Goal: Transaction & Acquisition: Purchase product/service

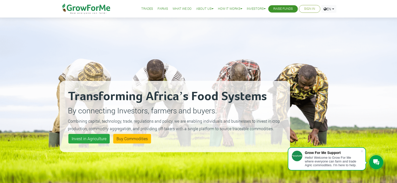
click at [304, 7] on link "Sign In" at bounding box center [309, 8] width 11 height 5
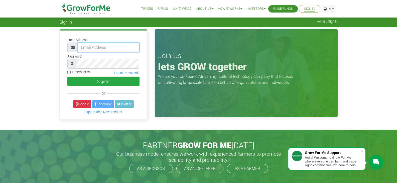
click at [90, 46] on input "email" at bounding box center [109, 48] width 62 height 10
type input "sergi.gonzales567@gmail.com"
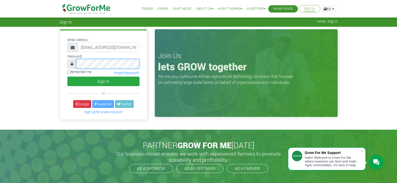
click at [67, 77] on button "Sign In" at bounding box center [103, 82] width 72 height 10
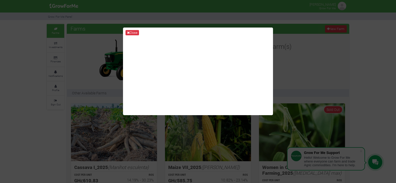
click at [339, 56] on div "Close" at bounding box center [198, 91] width 396 height 183
click at [134, 32] on button "Close" at bounding box center [133, 33] width 14 height 6
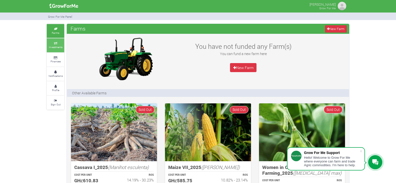
click at [62, 44] on icon at bounding box center [55, 43] width 15 height 3
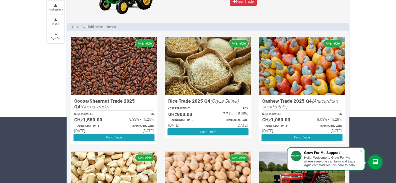
scroll to position [75, 0]
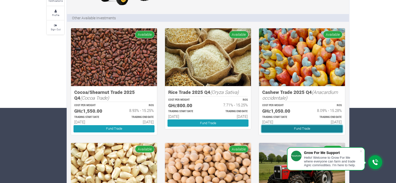
click at [311, 125] on link "Fund Trade" at bounding box center [302, 128] width 81 height 7
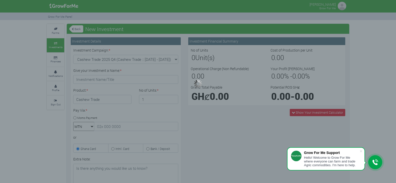
type input "1"
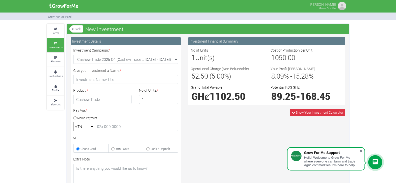
click at [362, 150] on span at bounding box center [361, 151] width 5 height 5
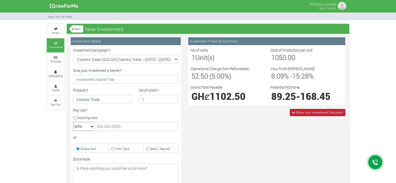
click at [317, 115] on span "Show Your Investment Calculator" at bounding box center [318, 112] width 56 height 7
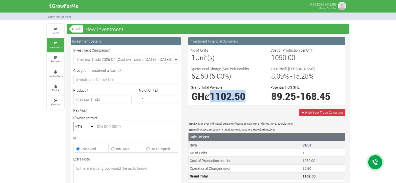
drag, startPoint x: 250, startPoint y: 95, endPoint x: 213, endPoint y: 97, distance: 36.8
click at [212, 98] on h1 "GHȼ 1102.50" at bounding box center [227, 96] width 71 height 11
click at [247, 109] on div "Investment Financial Summary No of Units 1 Unit(s) Cost of Production per Unit …" at bounding box center [267, 161] width 165 height 248
drag, startPoint x: 257, startPoint y: 95, endPoint x: 212, endPoint y: 94, distance: 45.3
click at [212, 94] on h1 "GHȼ 1102.50" at bounding box center [227, 96] width 71 height 11
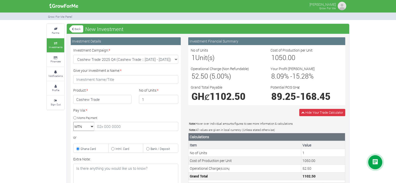
click at [277, 102] on span "89.25" at bounding box center [283, 96] width 25 height 12
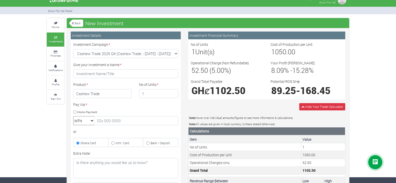
scroll to position [25, 0]
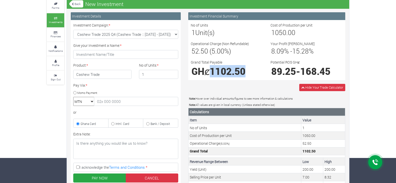
drag, startPoint x: 250, startPoint y: 70, endPoint x: 210, endPoint y: 73, distance: 39.9
click at [210, 73] on h1 "GHȼ 1102.50" at bounding box center [227, 71] width 71 height 11
click at [245, 82] on div "Investment Financial Summary No of Units 1 Unit(s) Cost of Production per Unit …" at bounding box center [267, 136] width 165 height 248
click at [241, 58] on div "No of Units 1 Unit(s) Cost of Production per Unit 1050.00 Operational Charge (N…" at bounding box center [267, 50] width 160 height 55
drag, startPoint x: 253, startPoint y: 72, endPoint x: 211, endPoint y: 71, distance: 42.1
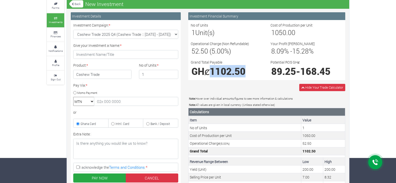
click at [211, 71] on h1 "GHȼ 1102.50" at bounding box center [227, 71] width 71 height 11
click at [284, 80] on div "No of Units 1 Unit(s) Cost of Production per Unit 1050.00 Operational Charge (N…" at bounding box center [266, 50] width 157 height 60
drag, startPoint x: 249, startPoint y: 72, endPoint x: 213, endPoint y: 71, distance: 35.8
click at [213, 71] on h1 "GHȼ 1102.50" at bounding box center [227, 71] width 71 height 11
click at [259, 63] on div "Grand Total Payable GHȼ 1102.50" at bounding box center [227, 69] width 80 height 18
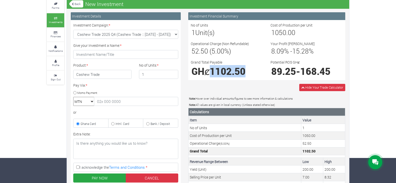
drag, startPoint x: 251, startPoint y: 69, endPoint x: 209, endPoint y: 70, distance: 42.1
click at [209, 70] on h1 "GHȼ 1102.50" at bounding box center [227, 71] width 71 height 11
click at [259, 68] on h1 "GHȼ 1102.50" at bounding box center [227, 71] width 71 height 11
drag, startPoint x: 254, startPoint y: 70, endPoint x: 209, endPoint y: 65, distance: 45.1
click at [209, 65] on div "Grand Total Payable GHȼ 1102.50" at bounding box center [227, 69] width 80 height 18
